Goal: Task Accomplishment & Management: Manage account settings

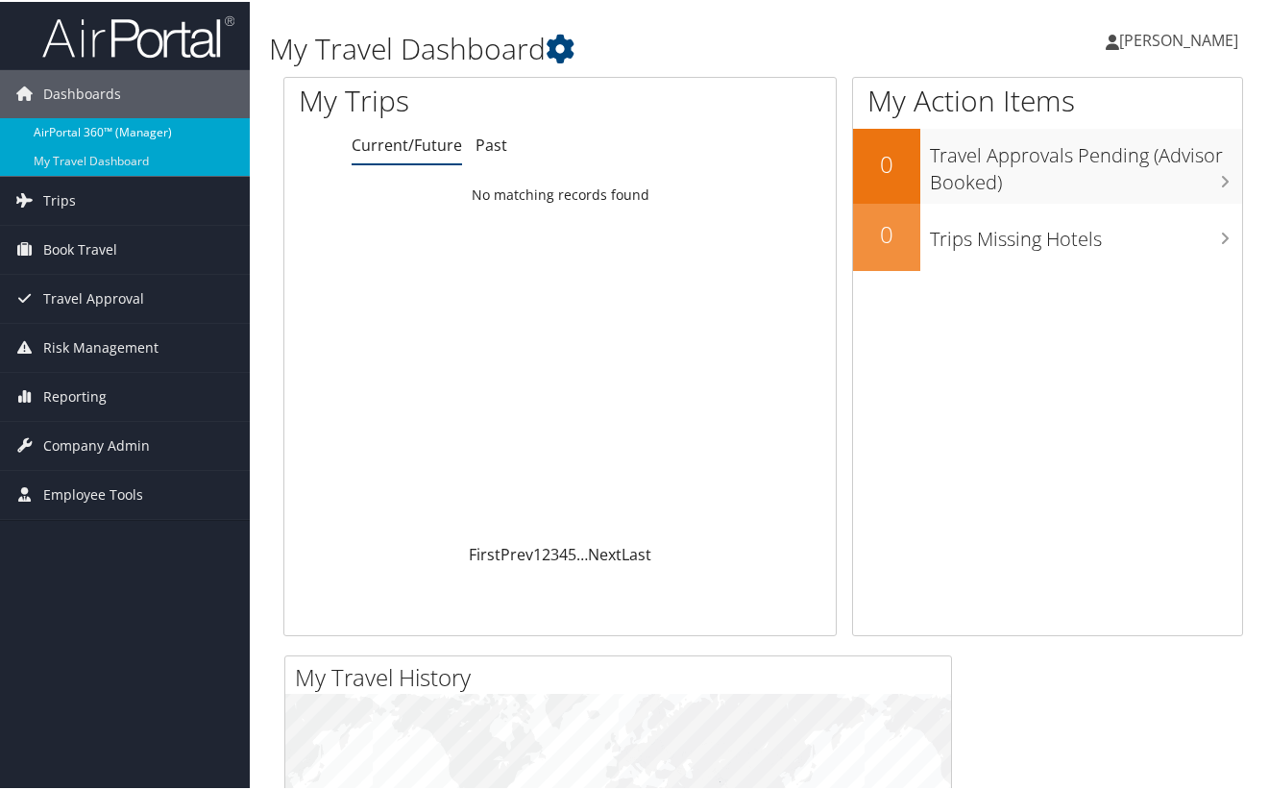
click at [81, 120] on link "AirPortal 360™ (Manager)" at bounding box center [125, 130] width 250 height 29
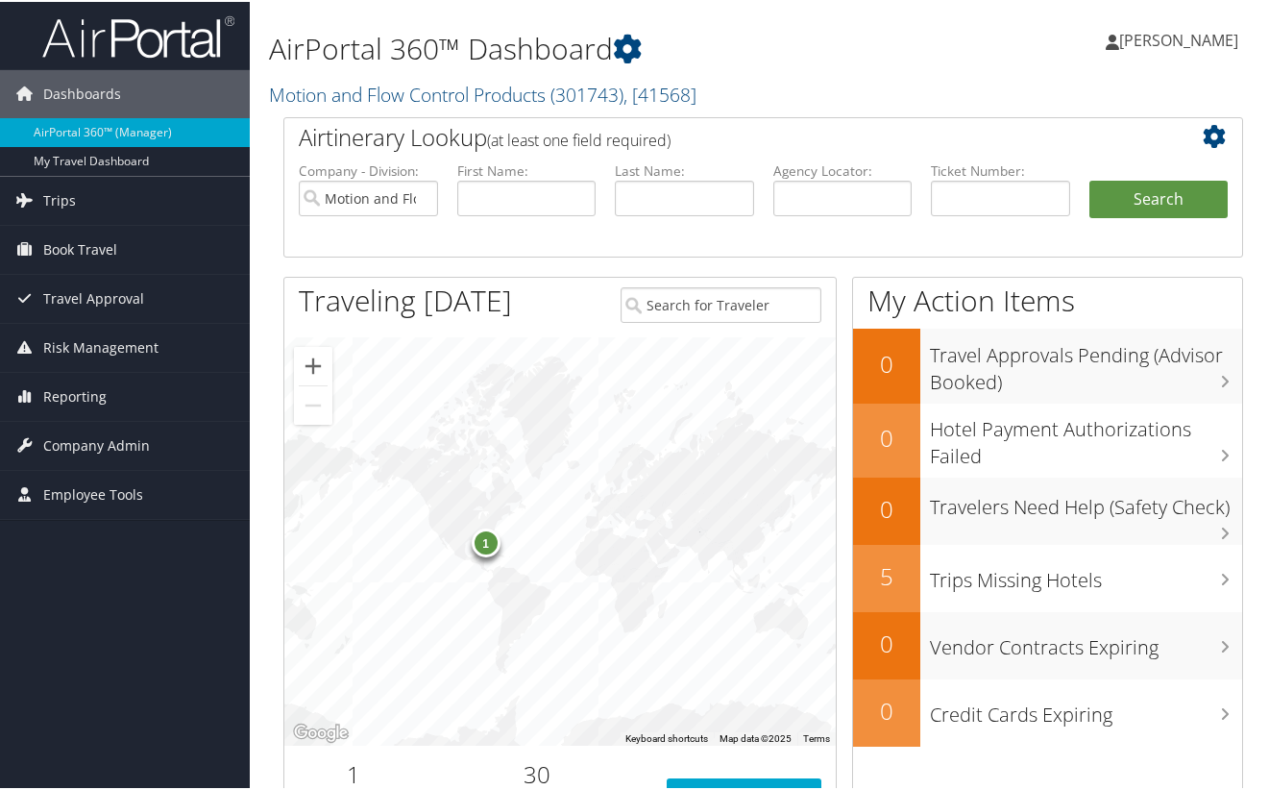
click at [1162, 38] on span "[PERSON_NAME]" at bounding box center [1178, 38] width 119 height 21
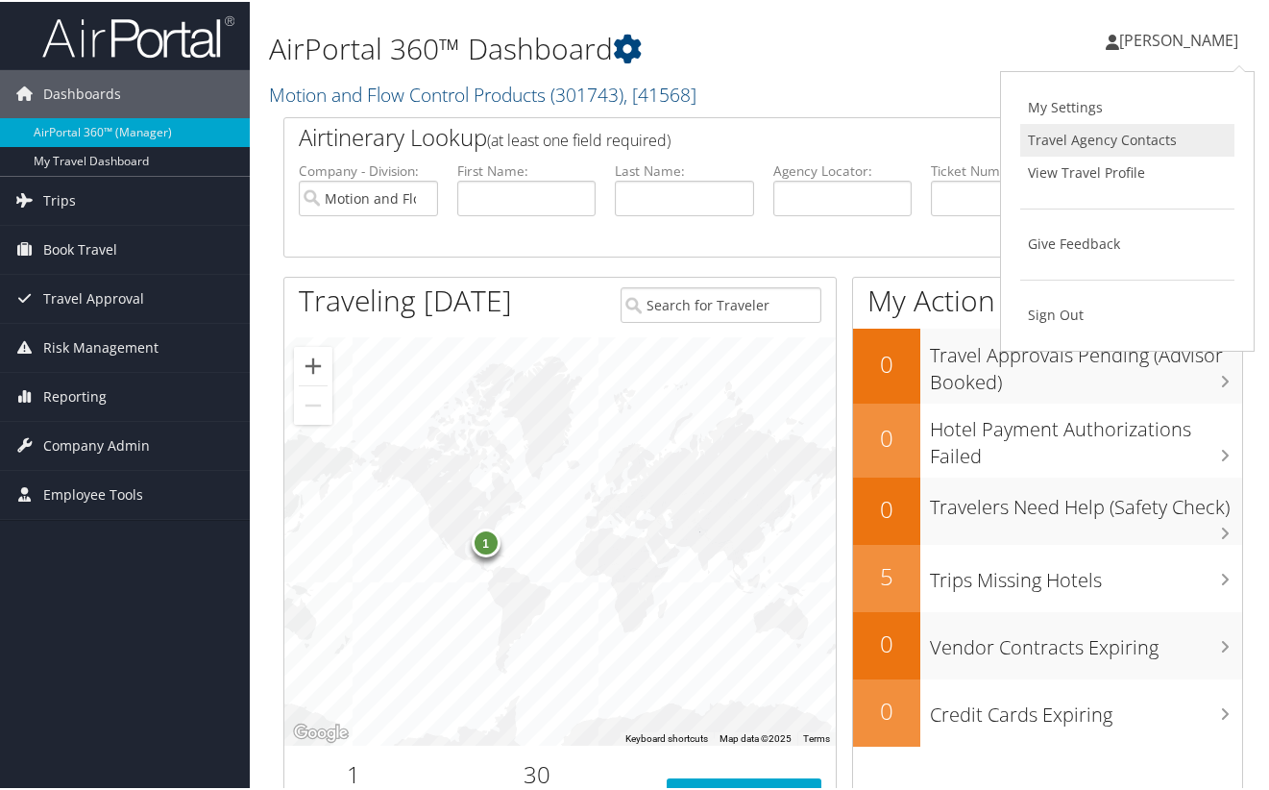
click at [1140, 138] on link "Travel Agency Contacts" at bounding box center [1127, 138] width 214 height 33
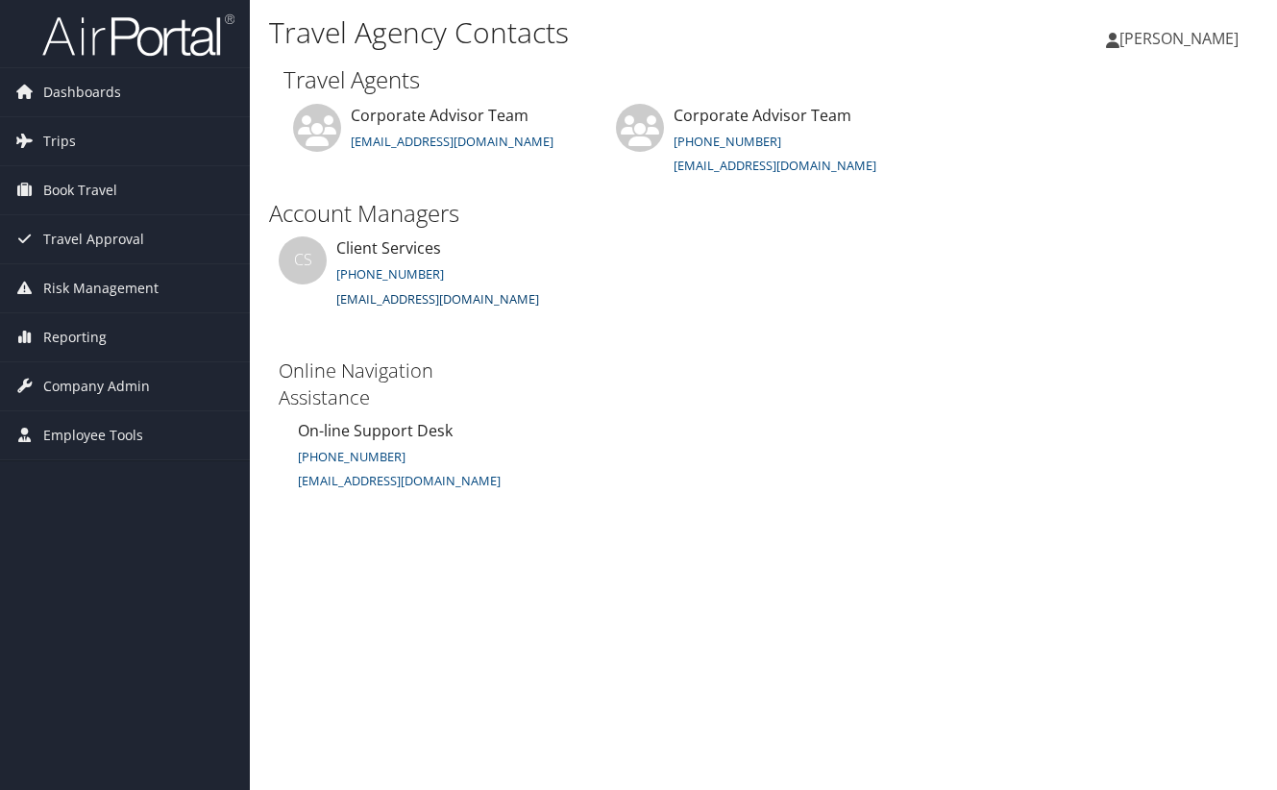
click at [395, 299] on link "[EMAIL_ADDRESS][DOMAIN_NAME]" at bounding box center [437, 298] width 203 height 17
click at [68, 88] on span "Dashboards" at bounding box center [82, 92] width 78 height 48
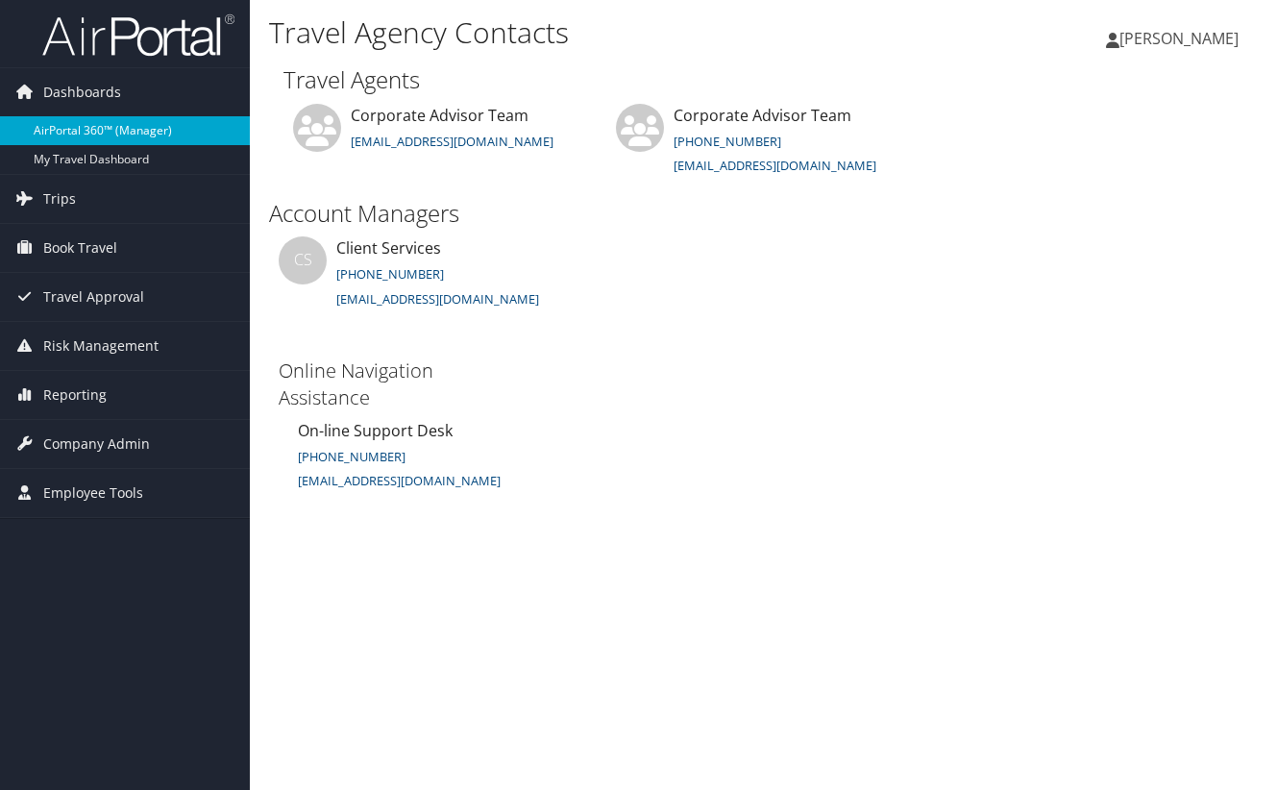
click at [68, 125] on link "AirPortal 360™ (Manager)" at bounding box center [125, 130] width 250 height 29
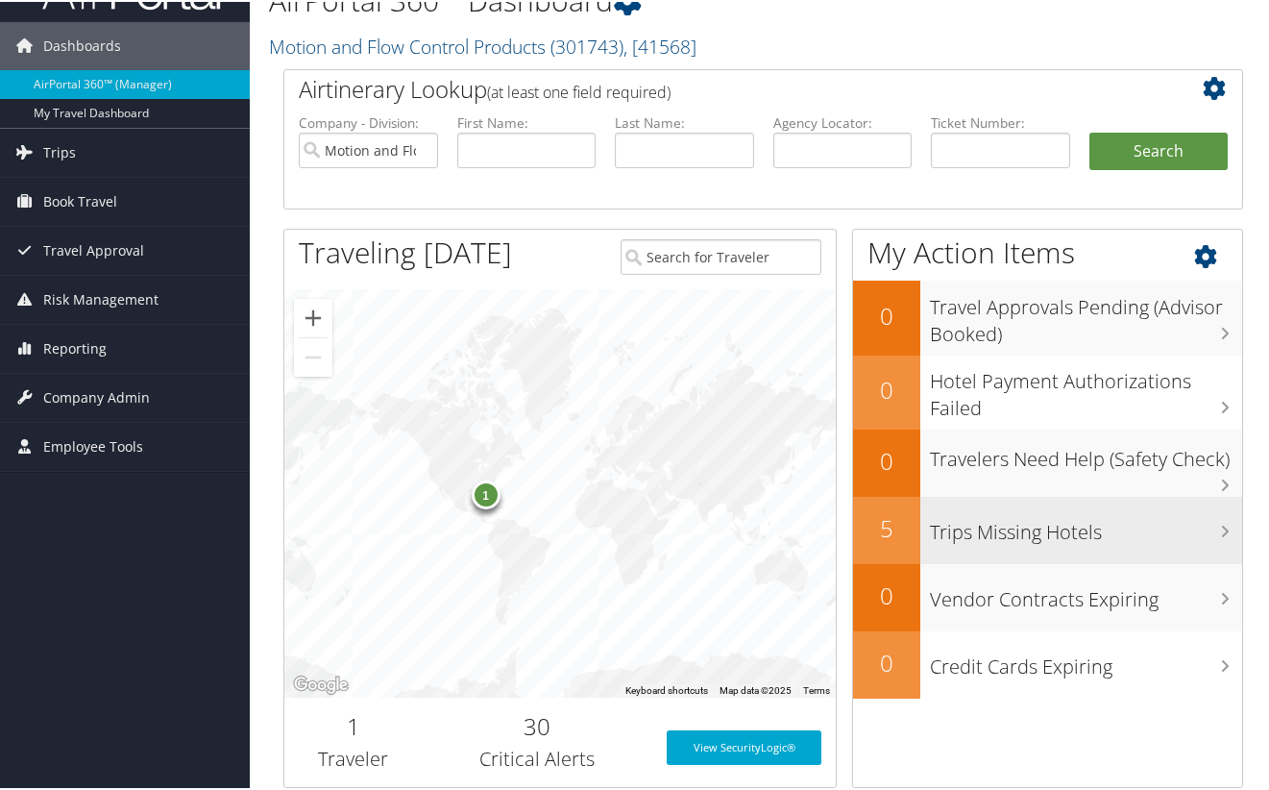
scroll to position [16, 0]
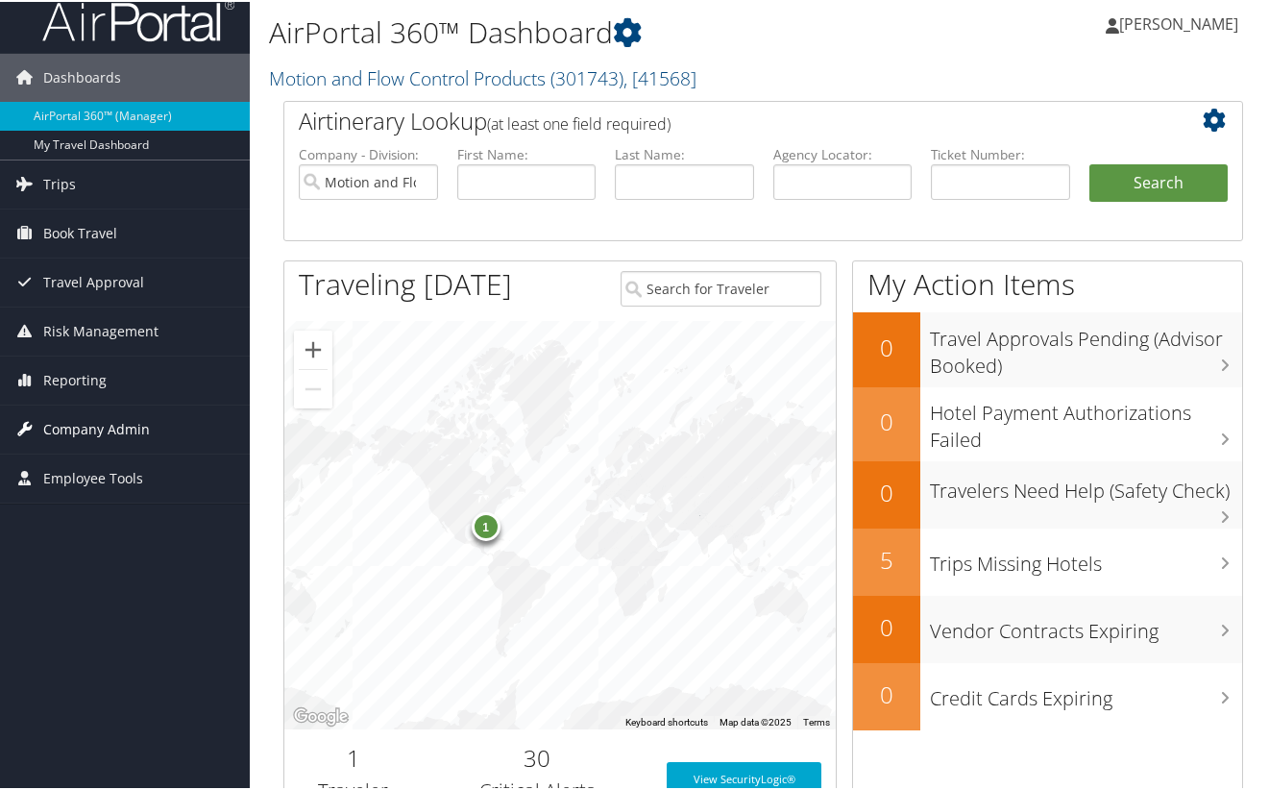
click at [71, 419] on span "Company Admin" at bounding box center [96, 428] width 107 height 48
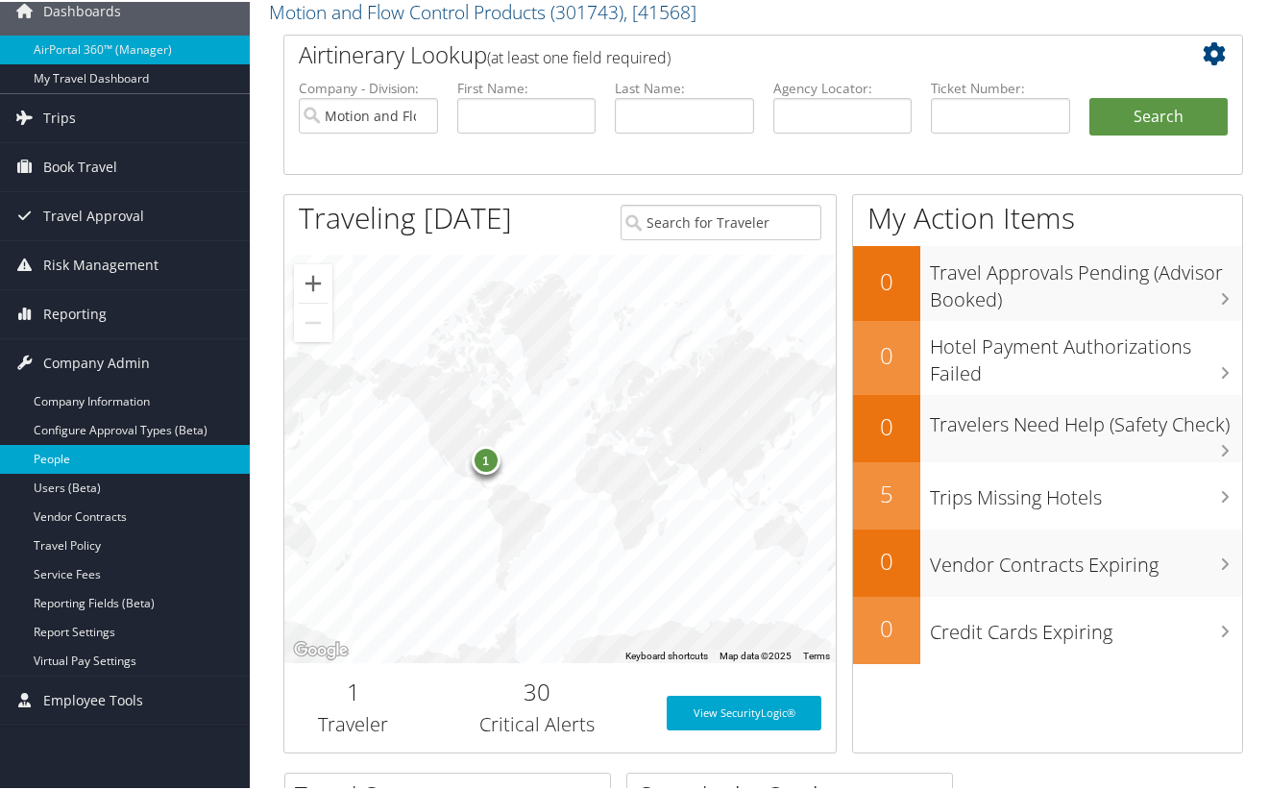
scroll to position [112, 0]
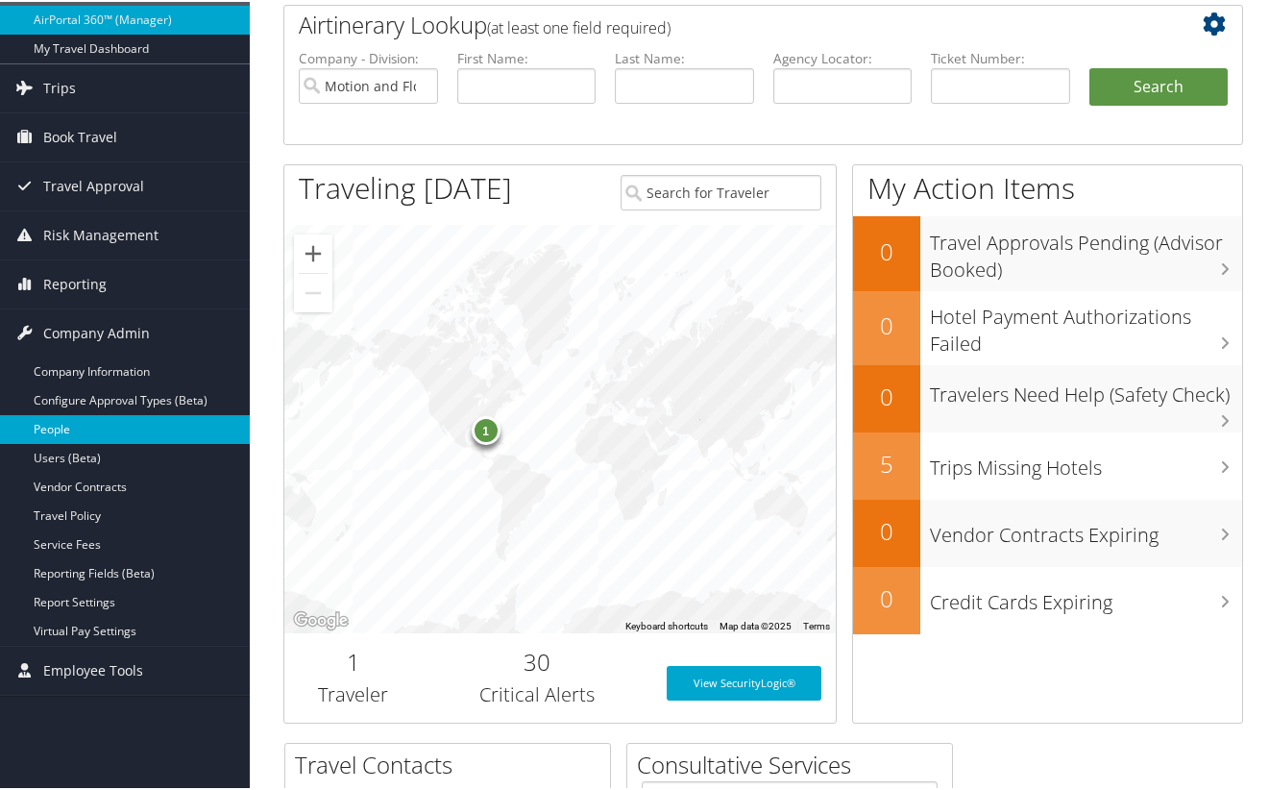
click at [147, 429] on link "People" at bounding box center [125, 427] width 250 height 29
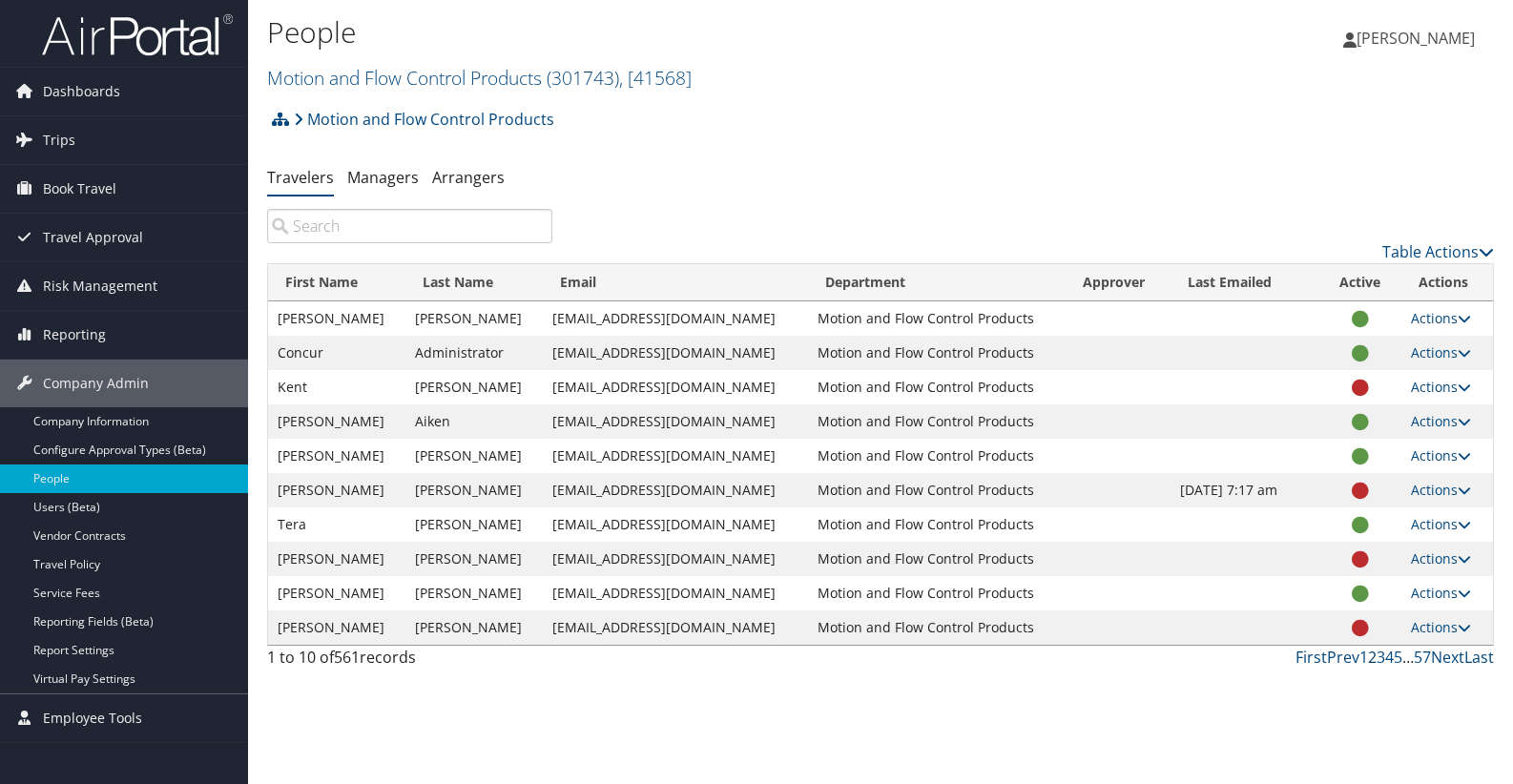
click at [1267, 659] on link "2" at bounding box center [1372, 656] width 9 height 21
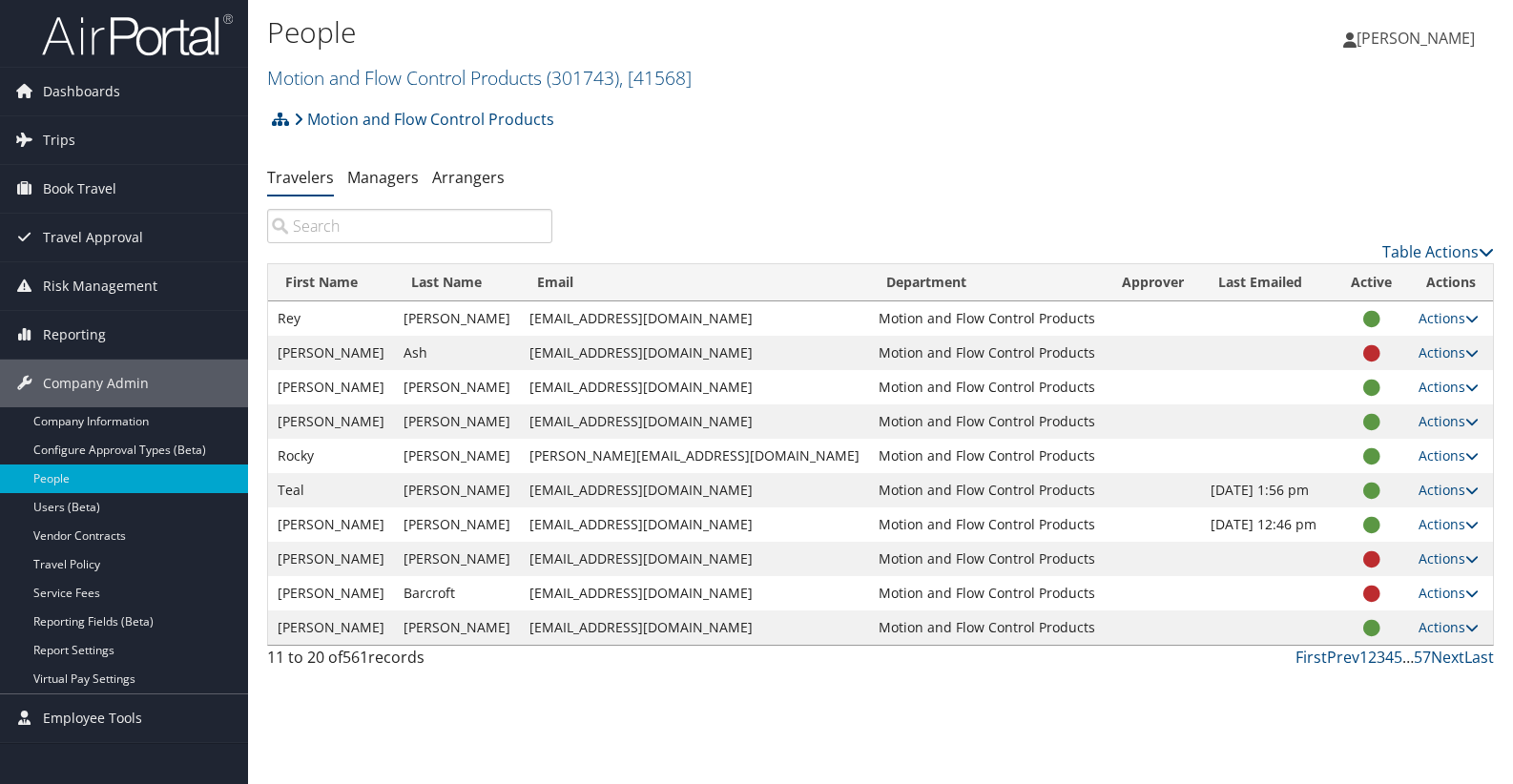
click at [1267, 660] on link "3" at bounding box center [1380, 656] width 9 height 21
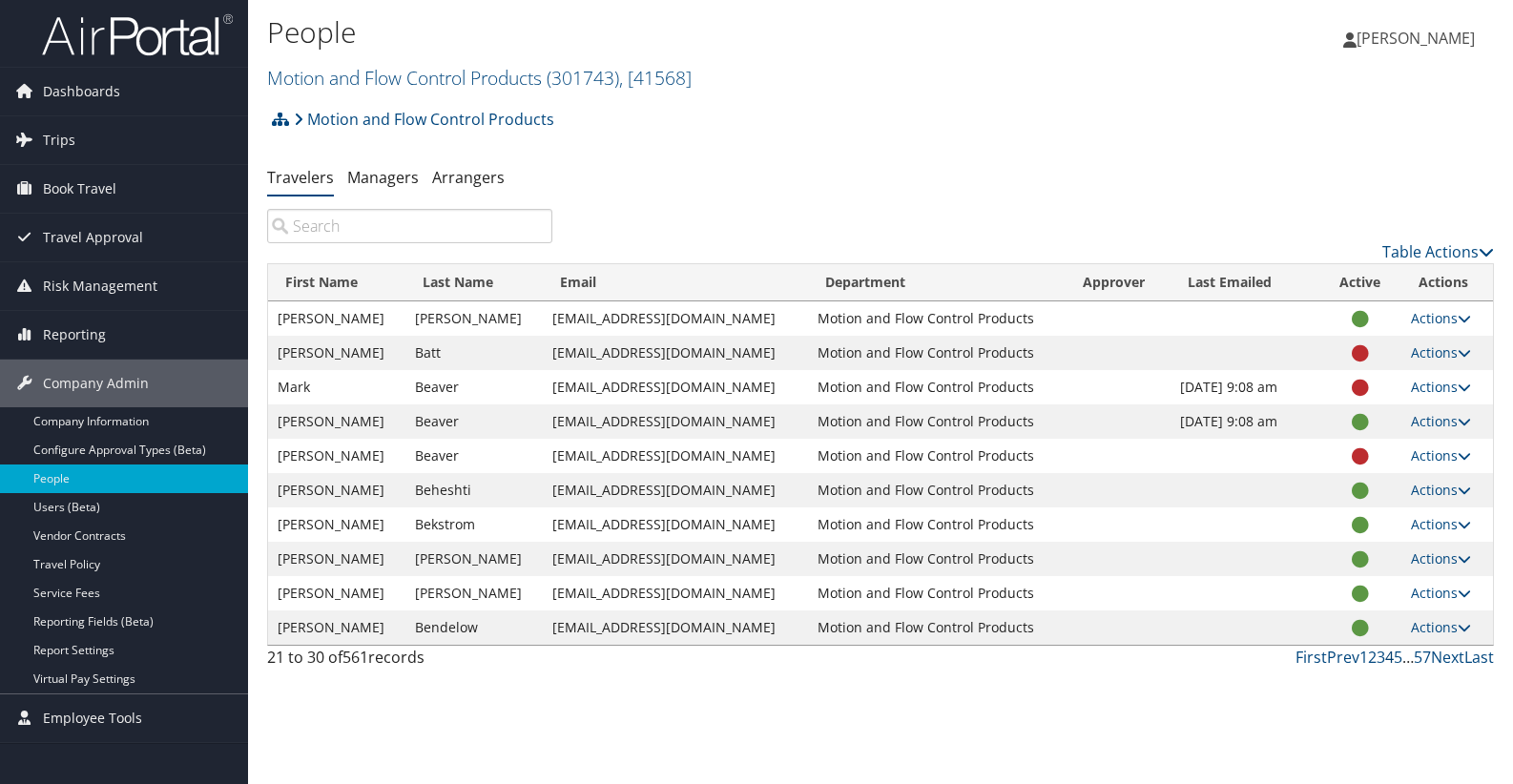
click at [1267, 663] on link "4" at bounding box center [1389, 656] width 9 height 21
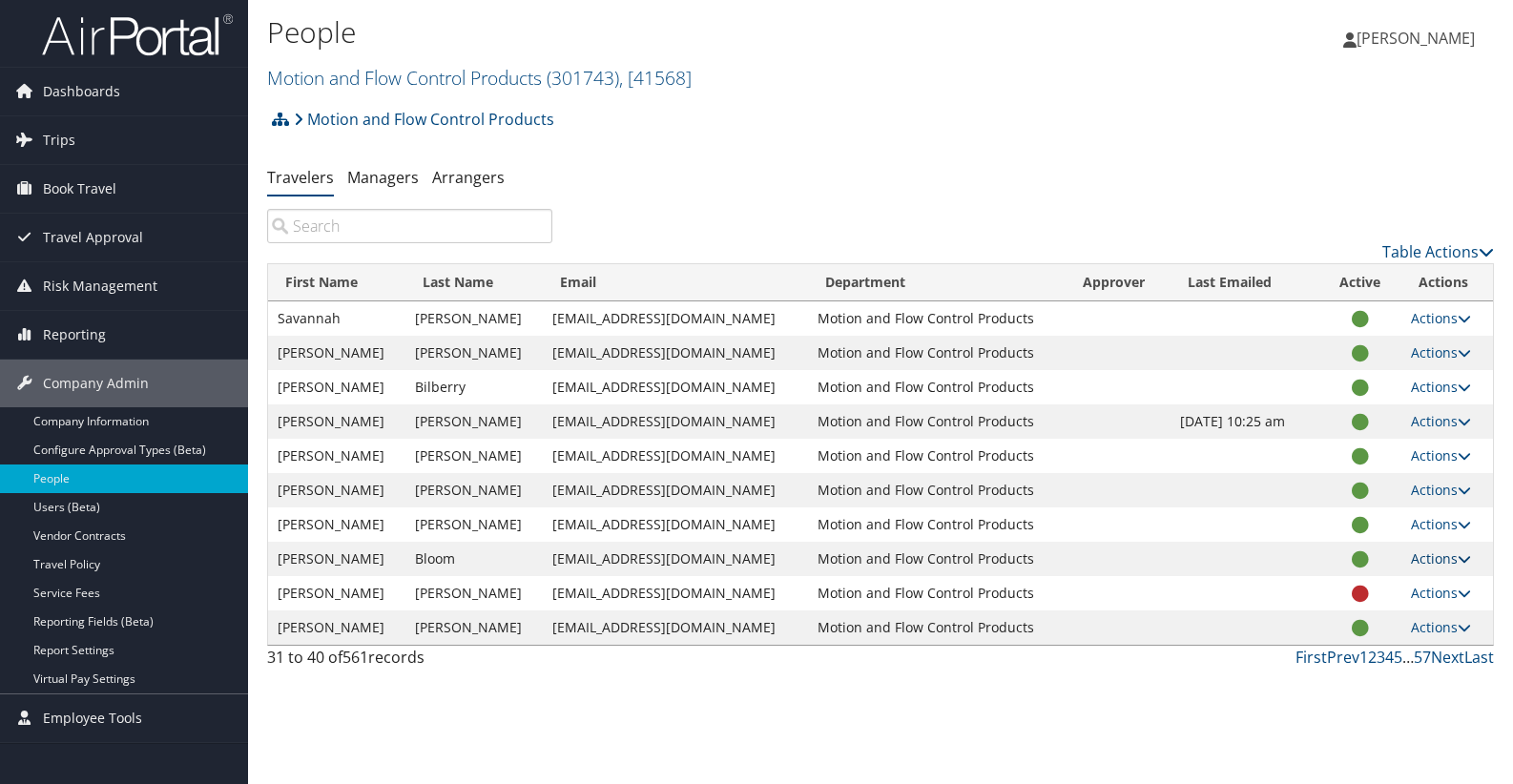
click at [1267, 555] on link "Actions" at bounding box center [1441, 558] width 61 height 18
click at [1267, 613] on link "View Profile" at bounding box center [1376, 618] width 176 height 33
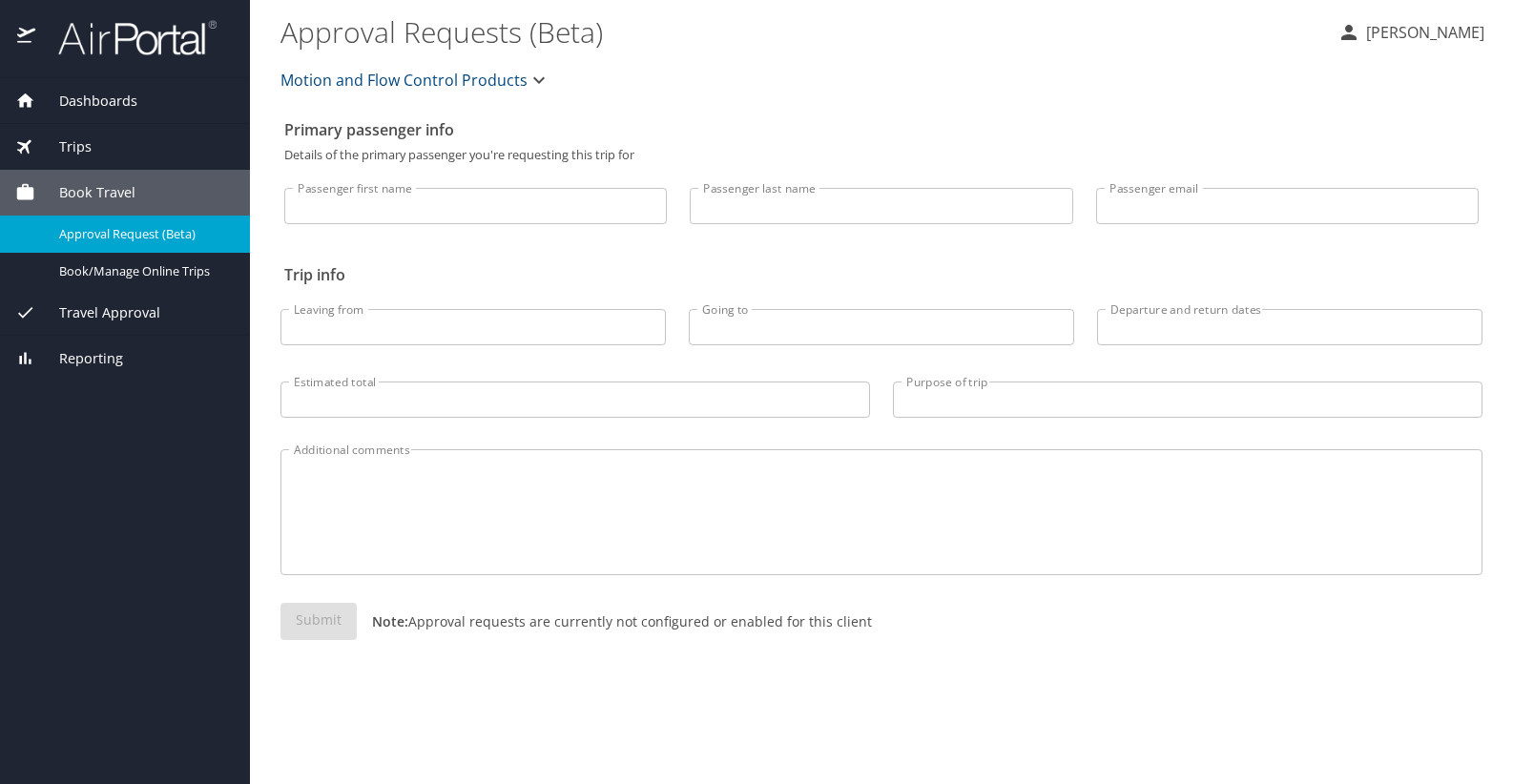
click at [482, 85] on span "Motion and Flow Control Products" at bounding box center [403, 79] width 247 height 27
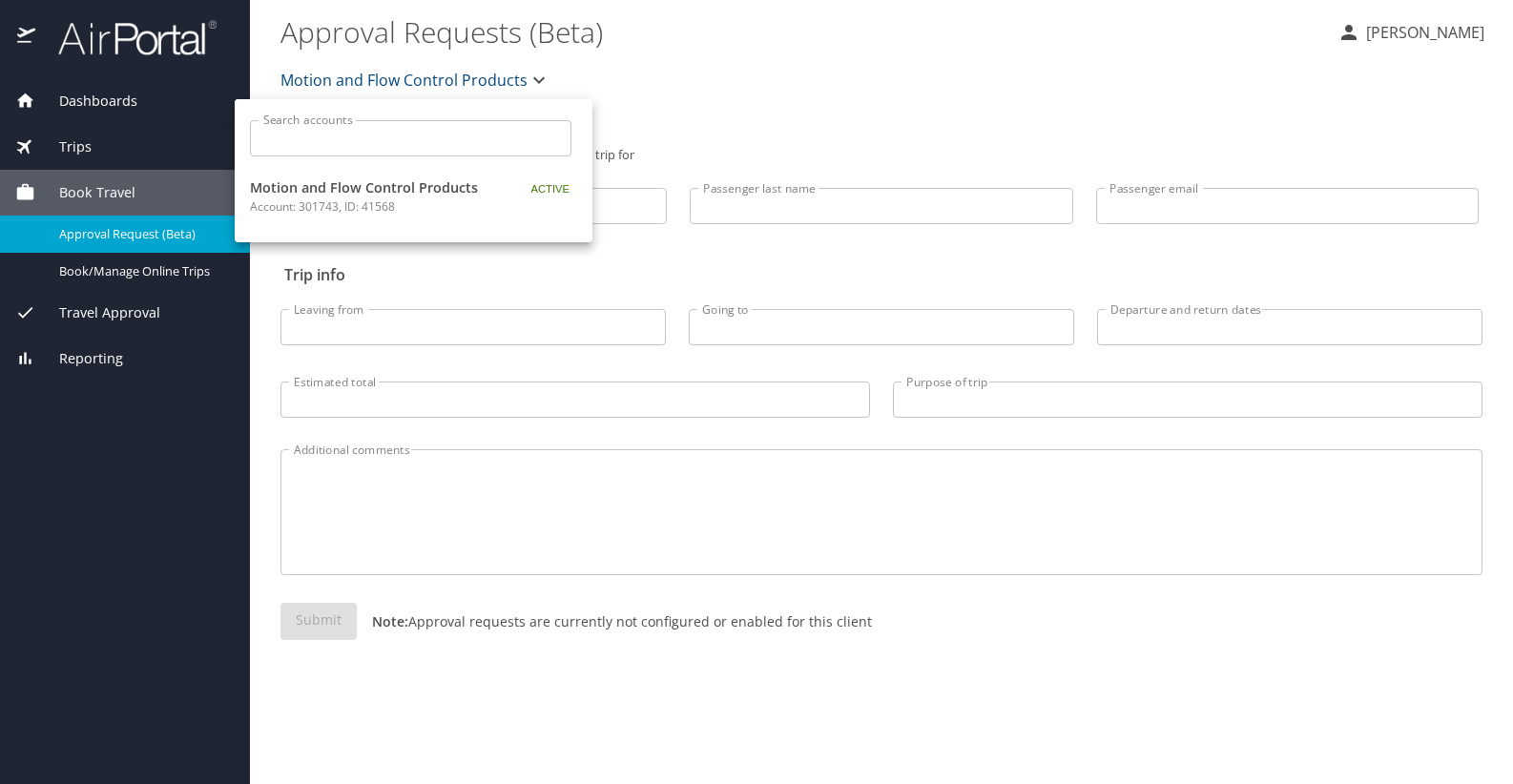
click at [160, 547] on div at bounding box center [756, 392] width 1513 height 784
